Goal: Information Seeking & Learning: Learn about a topic

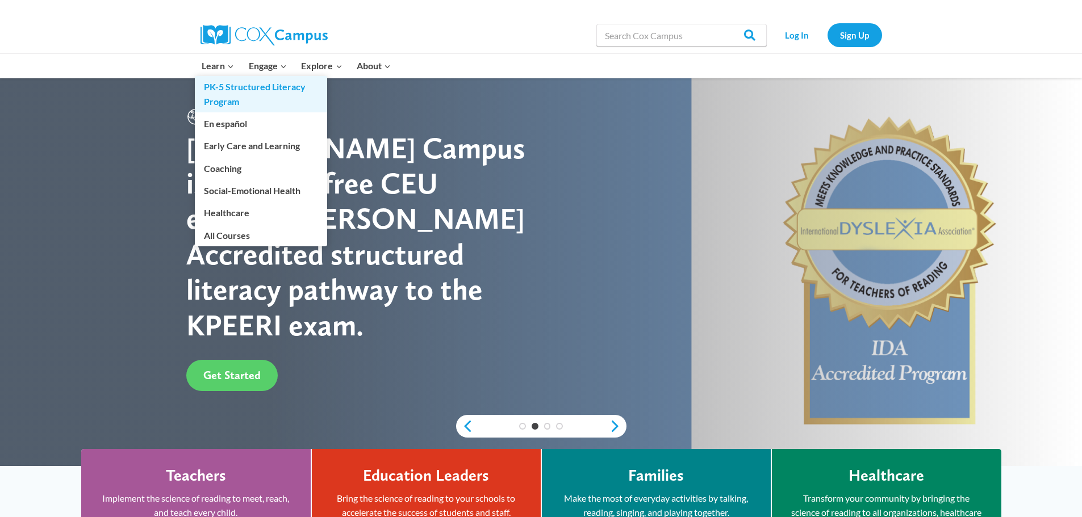
click at [230, 89] on link "PK-5 Structured Literacy Program" at bounding box center [261, 94] width 132 height 36
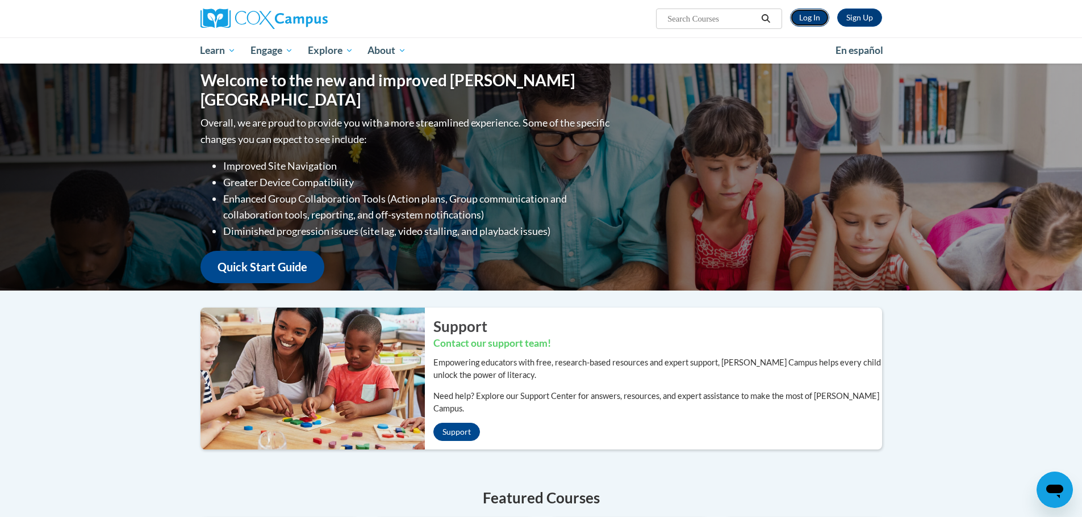
click at [802, 19] on link "Log In" at bounding box center [809, 18] width 39 height 18
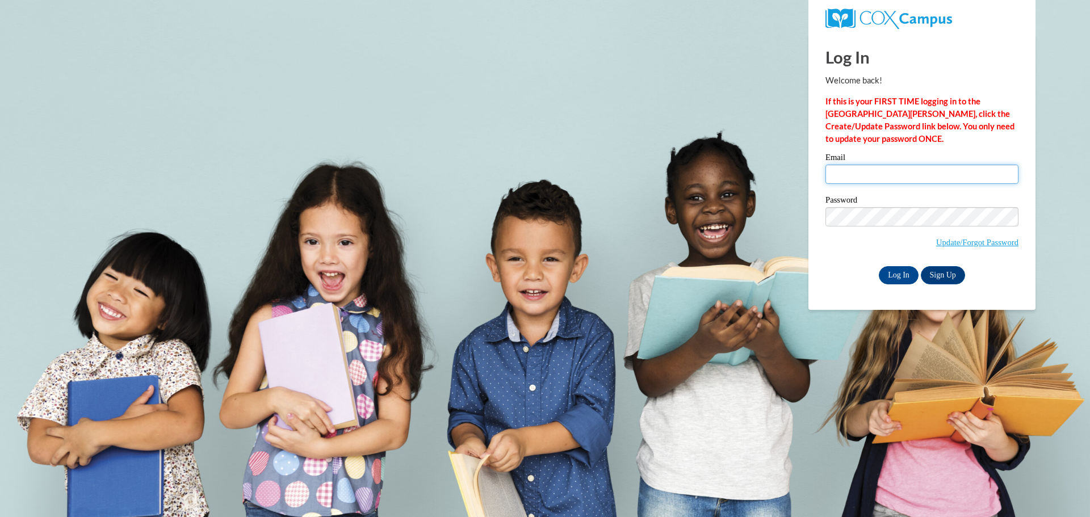
click at [866, 175] on input "Email" at bounding box center [921, 174] width 193 height 19
type input "lucy.arias@state.mn.us"
click at [900, 274] on input "Log In" at bounding box center [899, 275] width 40 height 18
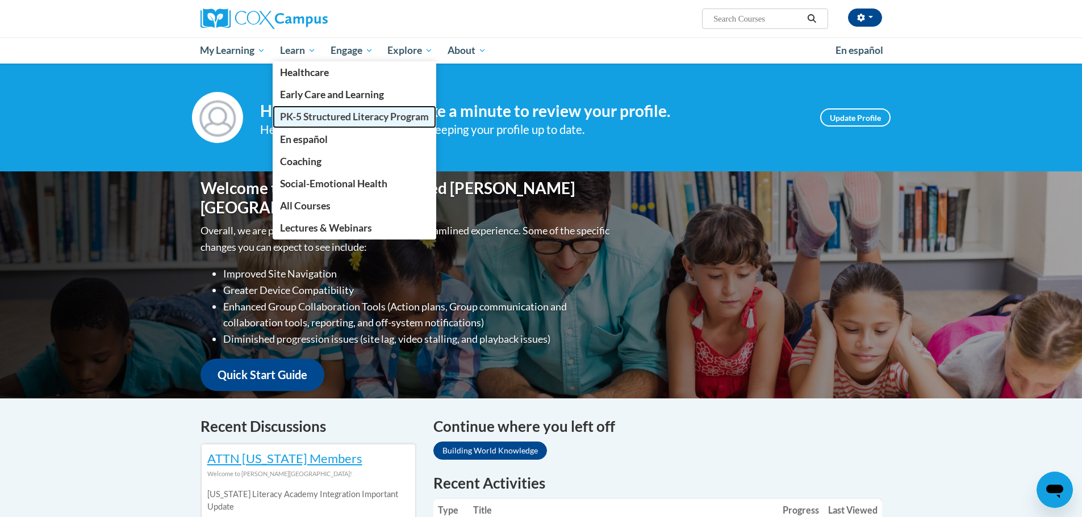
click at [292, 112] on span "PK-5 Structured Literacy Program" at bounding box center [354, 117] width 149 height 12
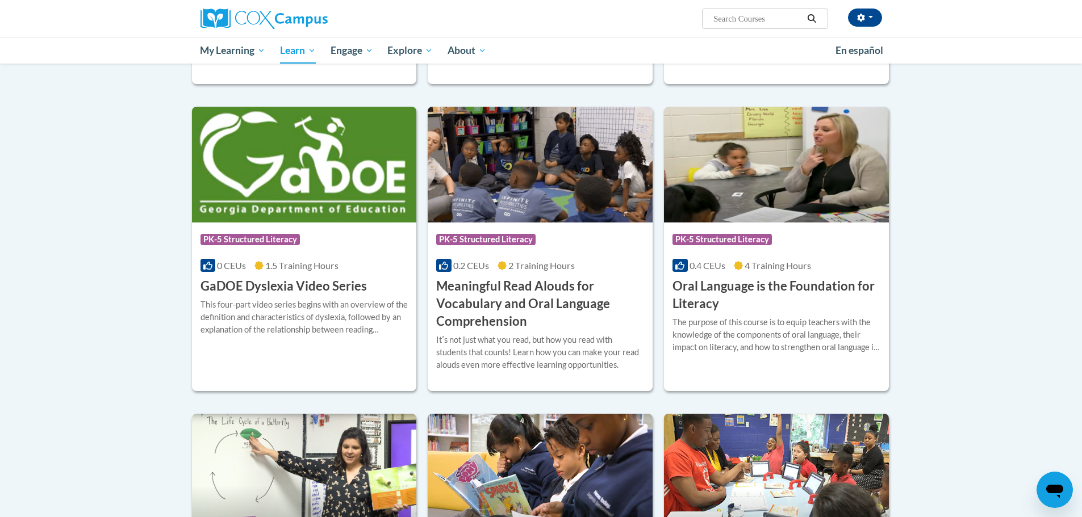
scroll to position [625, 0]
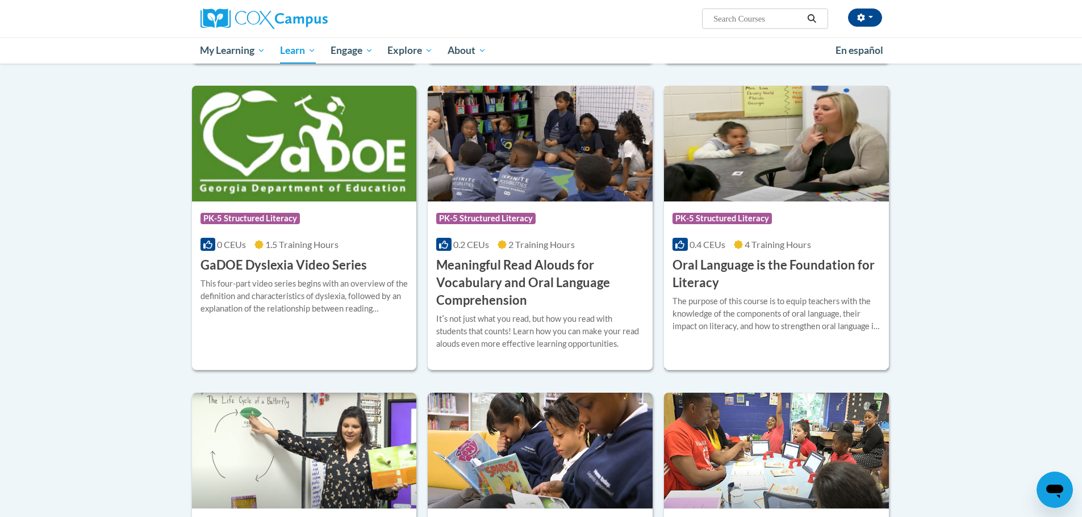
click at [731, 278] on h3 "Oral Language is the Foundation for Literacy" at bounding box center [776, 274] width 208 height 35
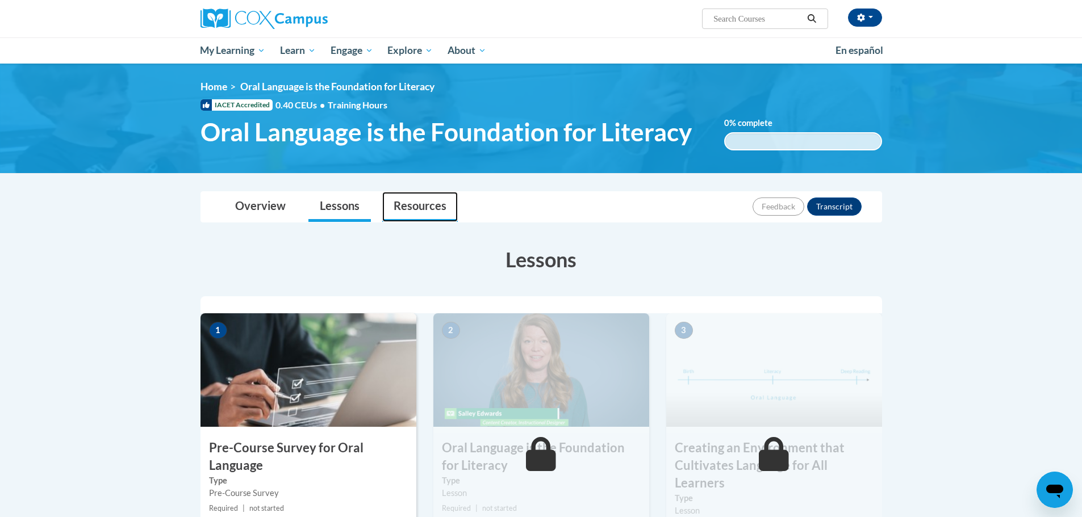
click at [423, 203] on link "Resources" at bounding box center [420, 207] width 76 height 30
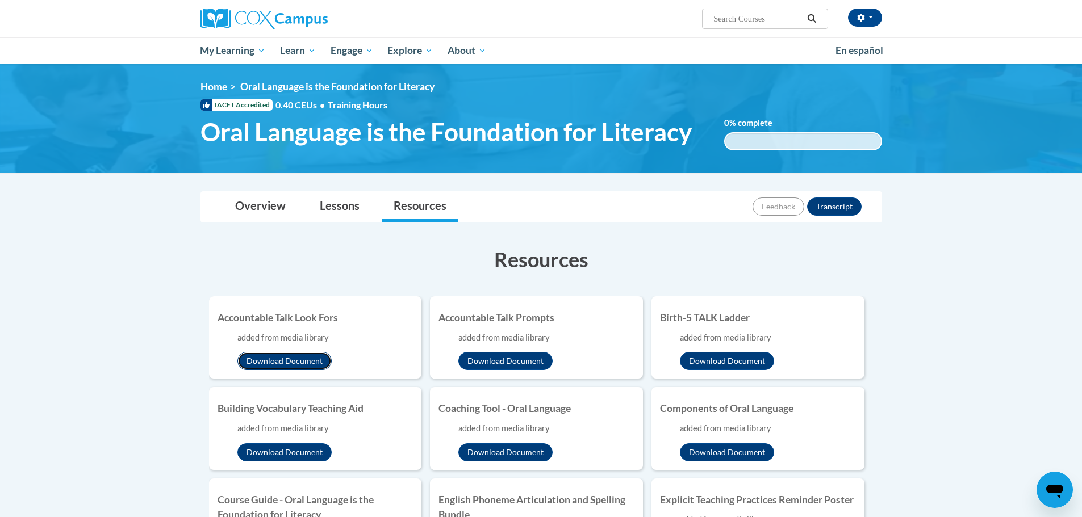
click at [295, 362] on button "Download Document" at bounding box center [284, 361] width 94 height 18
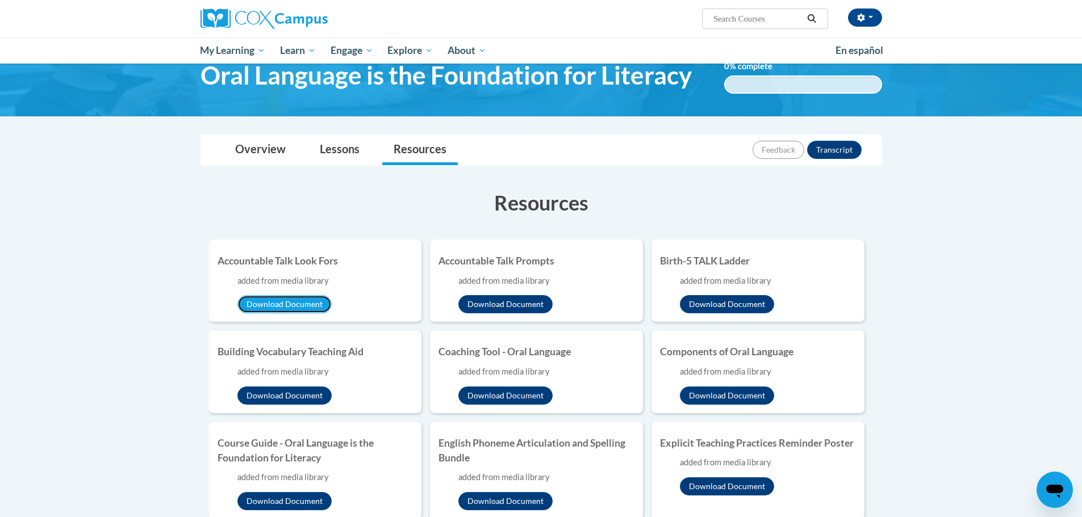
scroll to position [114, 0]
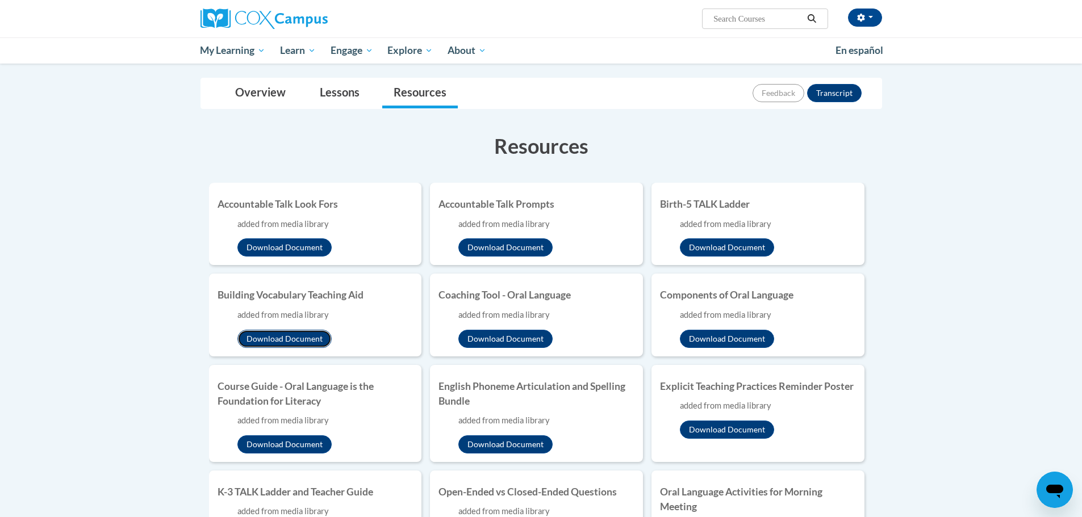
click at [317, 338] on button "Download Document" at bounding box center [284, 339] width 94 height 18
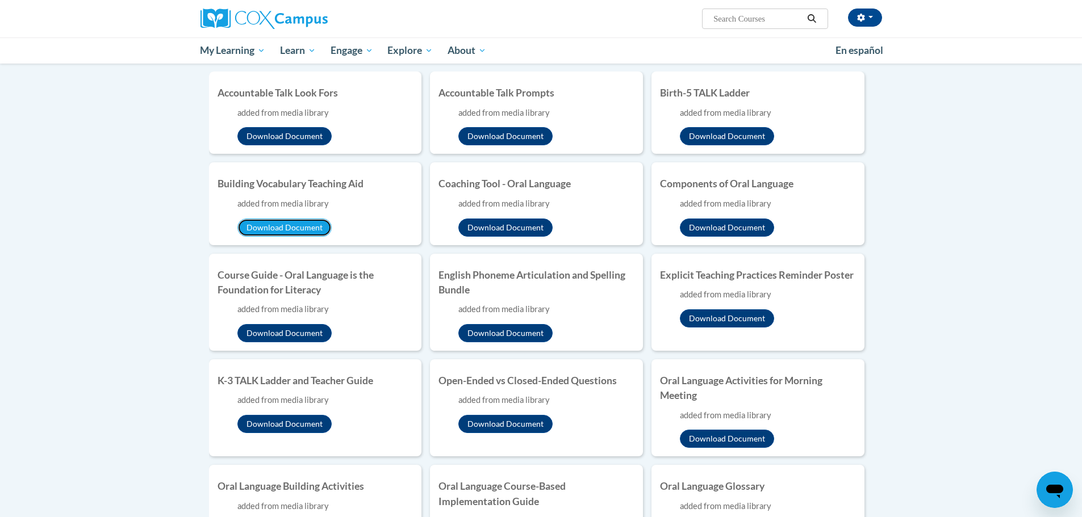
scroll to position [227, 0]
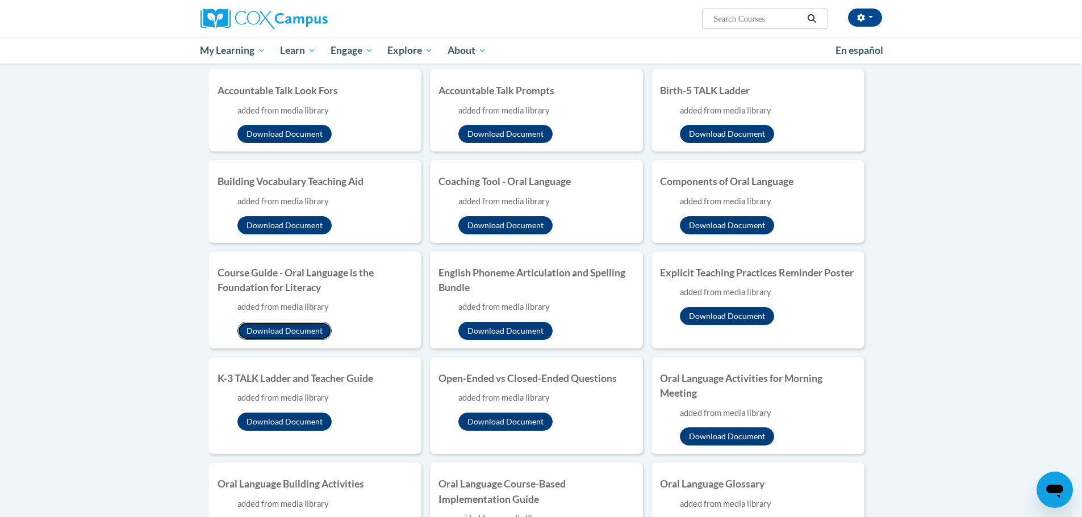
click at [246, 329] on button "Download Document" at bounding box center [284, 331] width 94 height 18
